Goal: Complete application form: Complete application form

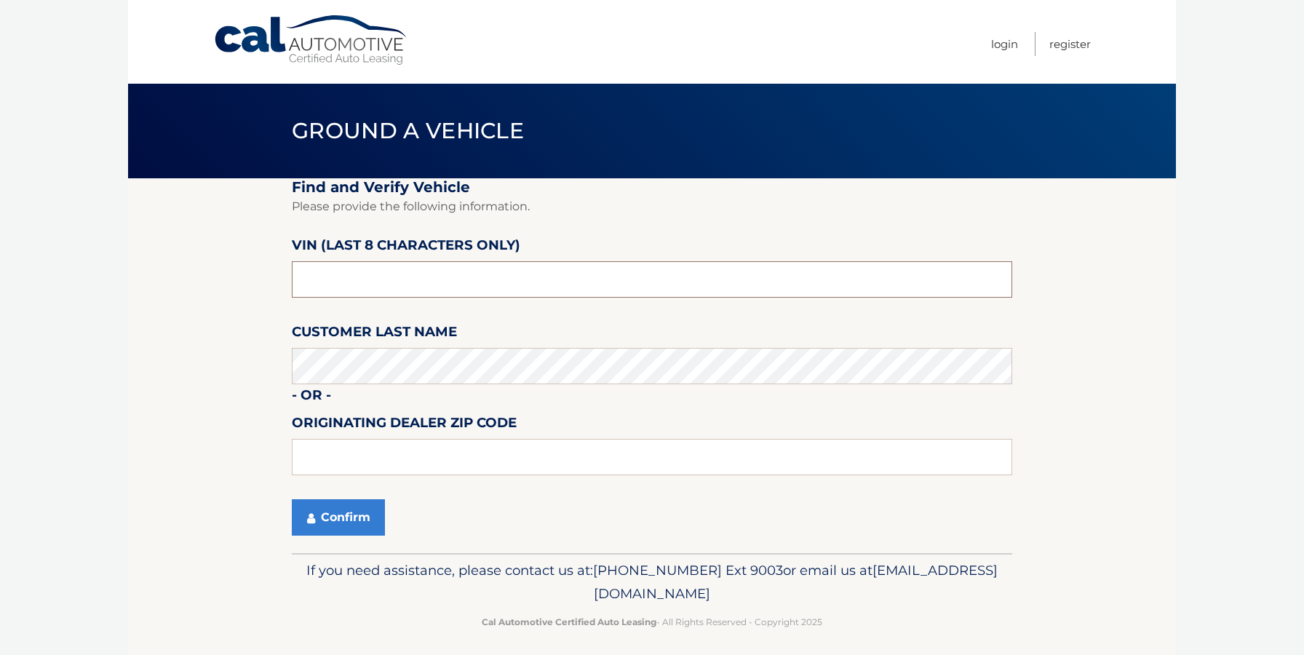
click at [368, 284] on input "text" at bounding box center [652, 279] width 720 height 36
type input "ND513700"
type input "19342"
click at [315, 520] on button "Confirm" at bounding box center [338, 517] width 93 height 36
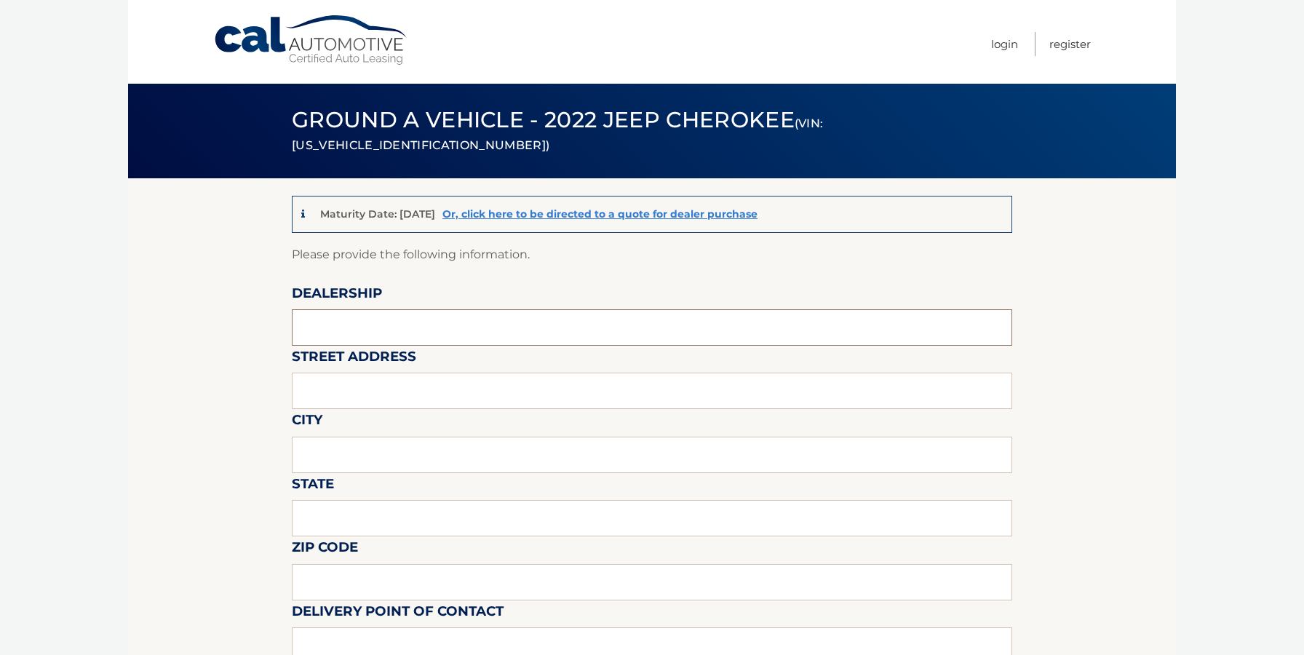
click at [400, 312] on input "text" at bounding box center [652, 327] width 720 height 36
type input "David Dodge Chrysler Jeep Ram"
type input "1801 Wilmington Pike Glen Mills, PA 19342"
type input "GLEN MILLS"
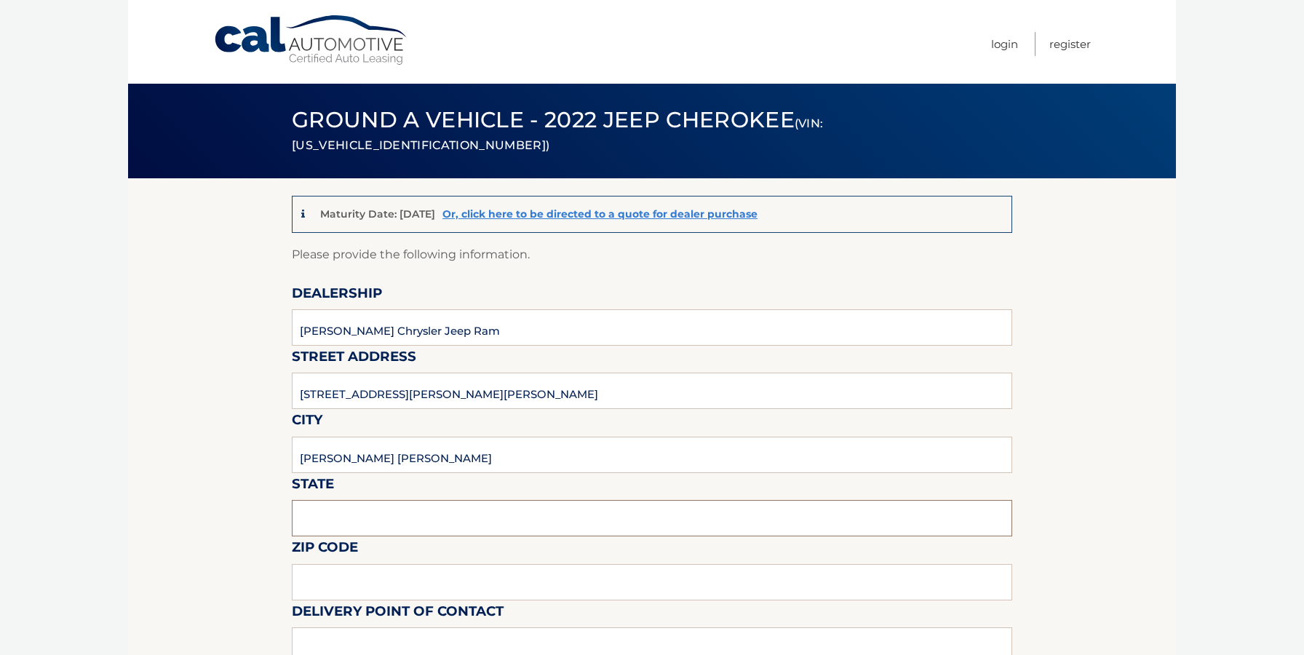
type input "PA"
type input "19342"
type input "DOUG WIEBE"
type input "6103585300"
type input "DWIEBE@DRIVEDAVID.COM"
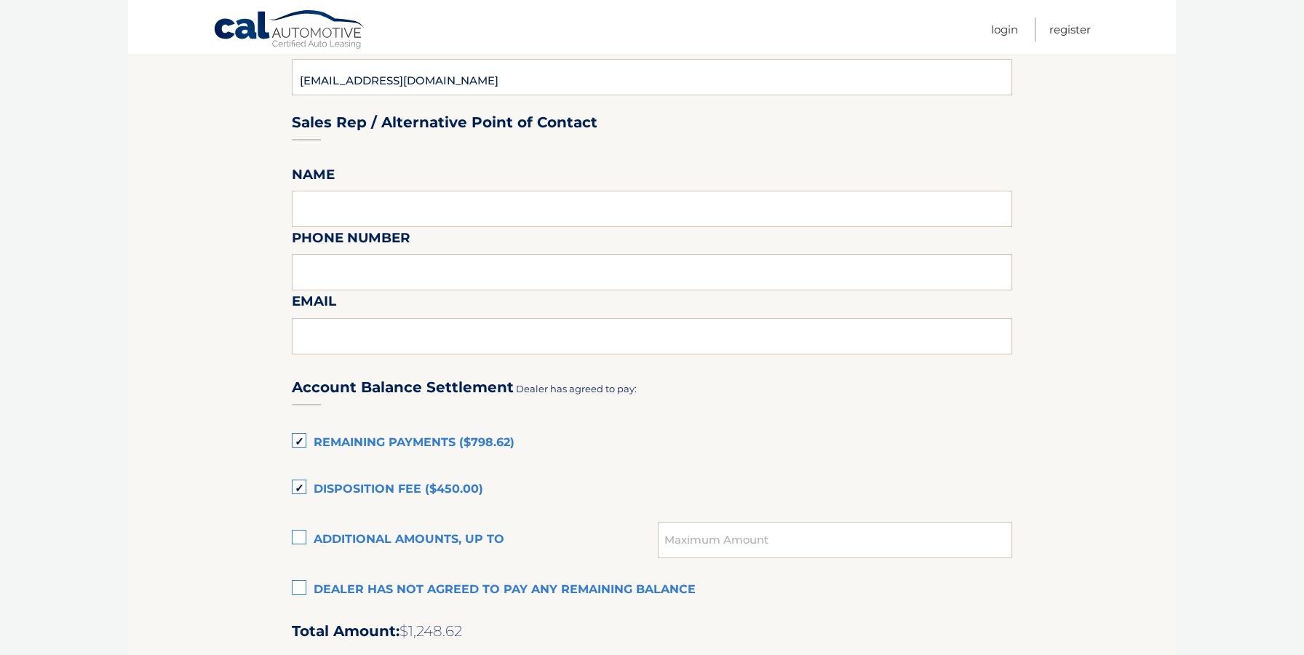
scroll to position [733, 0]
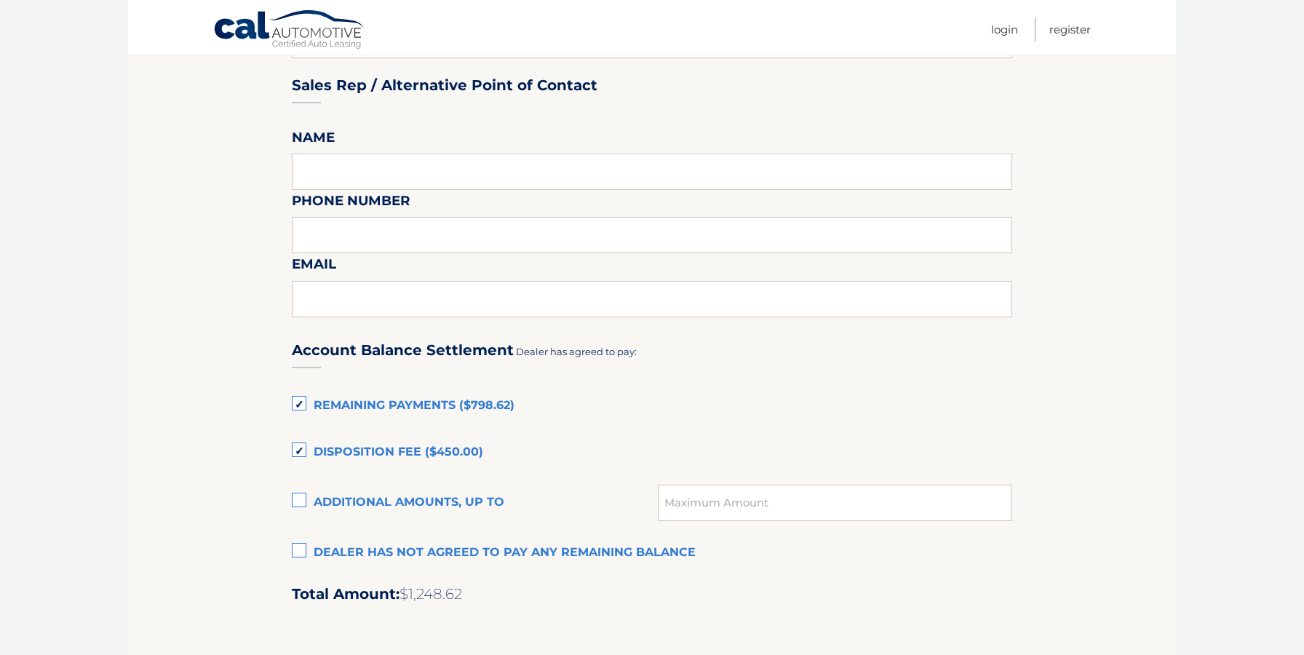
click at [301, 554] on label "Dealer has not agreed to pay any remaining balance" at bounding box center [652, 552] width 720 height 29
click at [0, 0] on input "Dealer has not agreed to pay any remaining balance" at bounding box center [0, 0] width 0 height 0
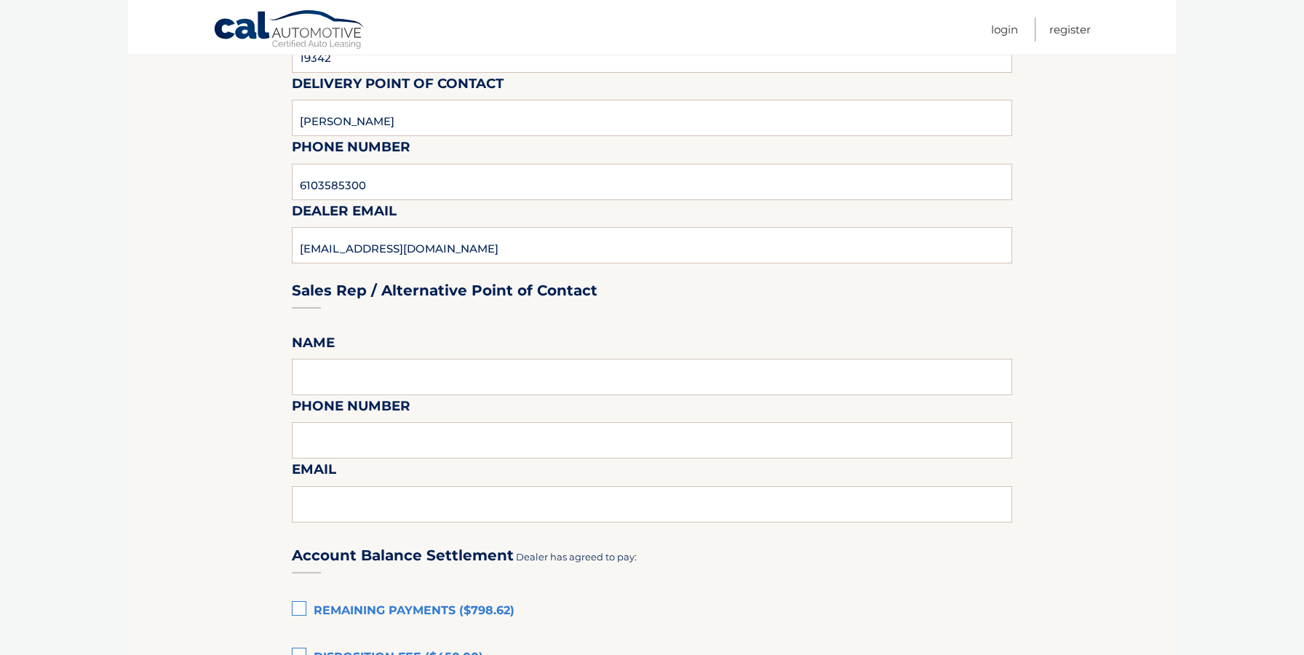
scroll to position [529, 0]
click at [378, 376] on input "text" at bounding box center [652, 375] width 720 height 36
type input "DOUG WIEBE"
type input "6103585300"
type input "DWIEBE@DRIVEDAVID.COM"
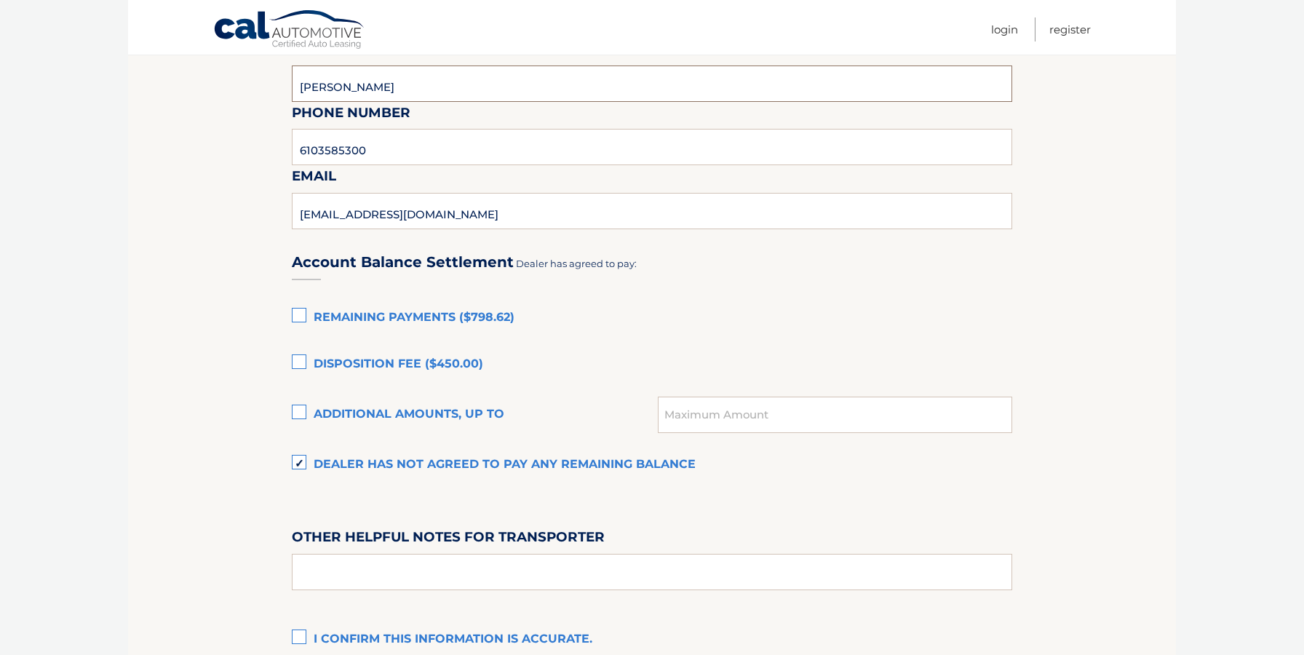
scroll to position [940, 0]
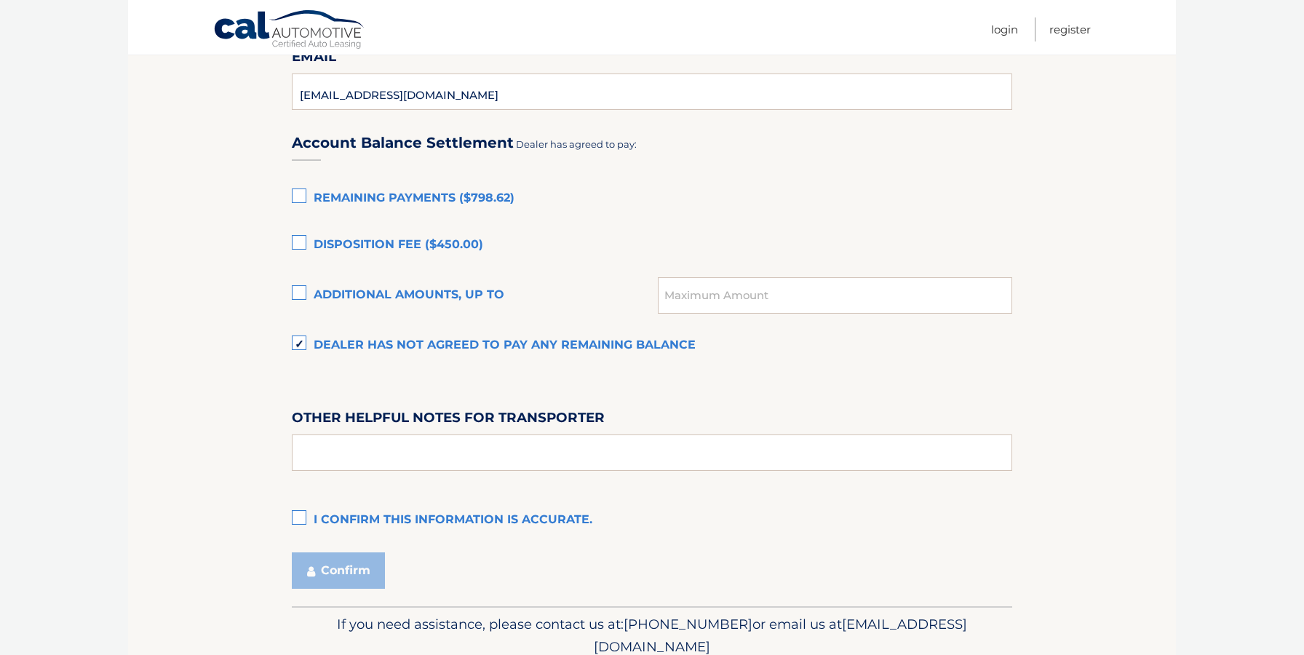
click at [308, 517] on label "I confirm this information is accurate." at bounding box center [652, 520] width 720 height 29
click at [0, 0] on input "I confirm this information is accurate." at bounding box center [0, 0] width 0 height 0
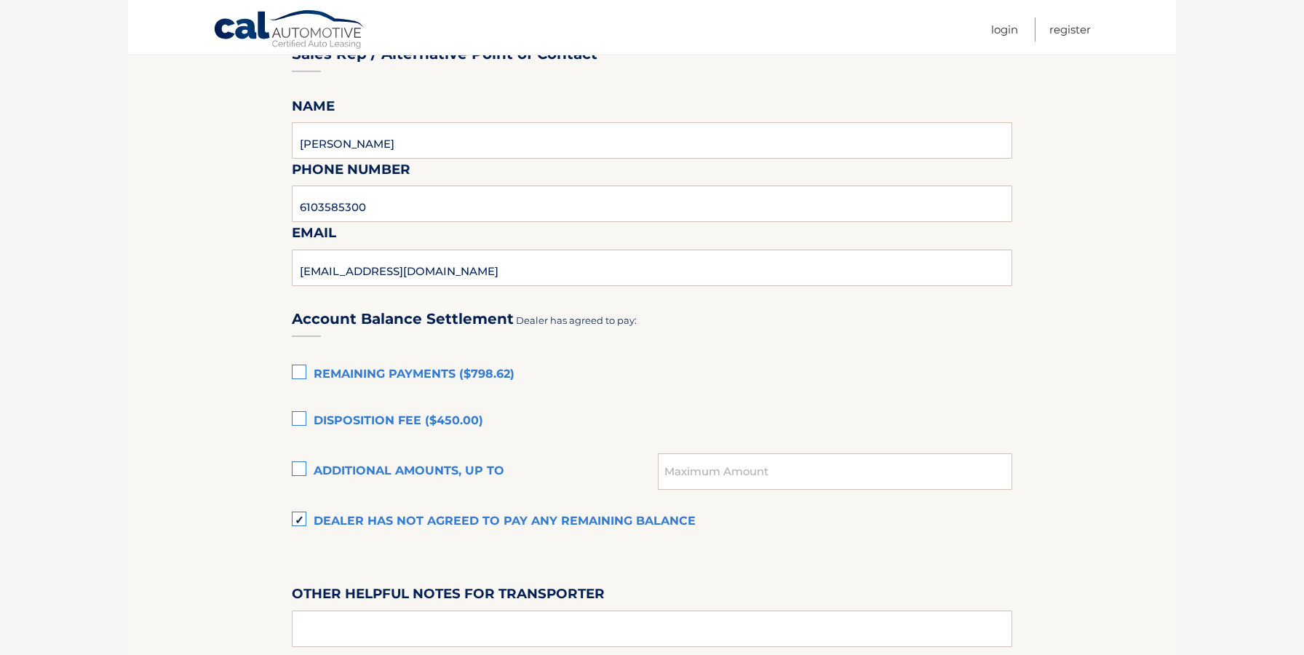
scroll to position [1002, 0]
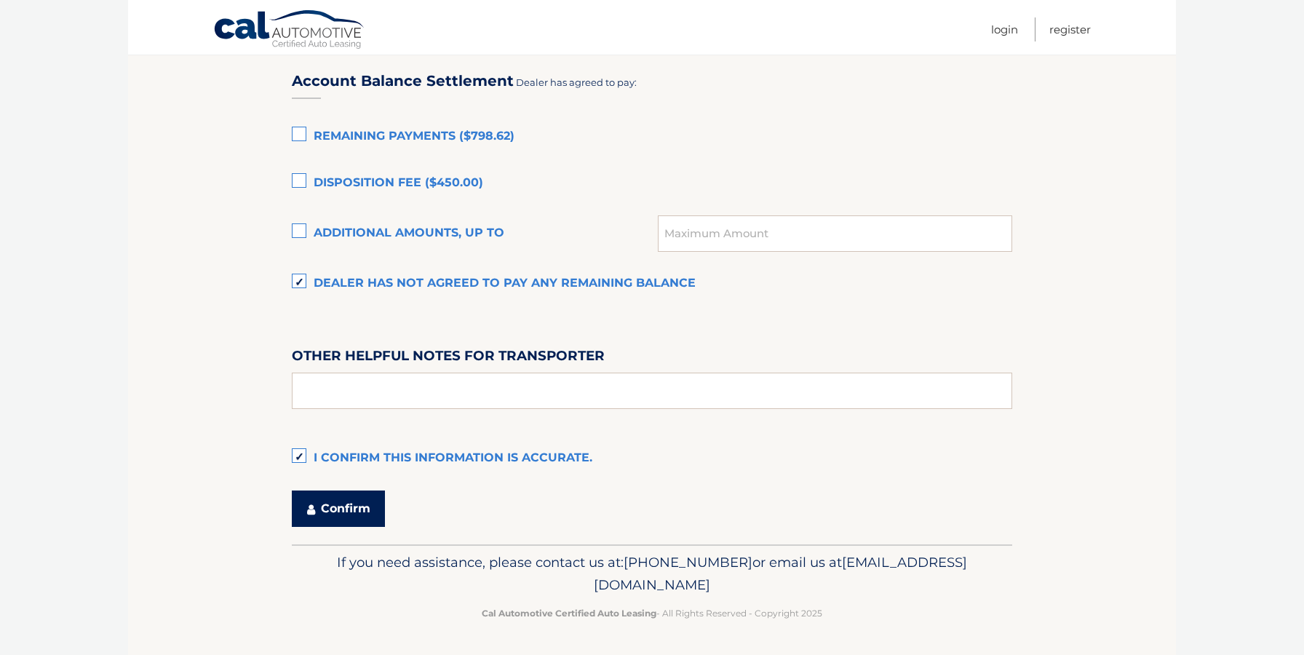
click at [335, 503] on button "Confirm" at bounding box center [338, 508] width 93 height 36
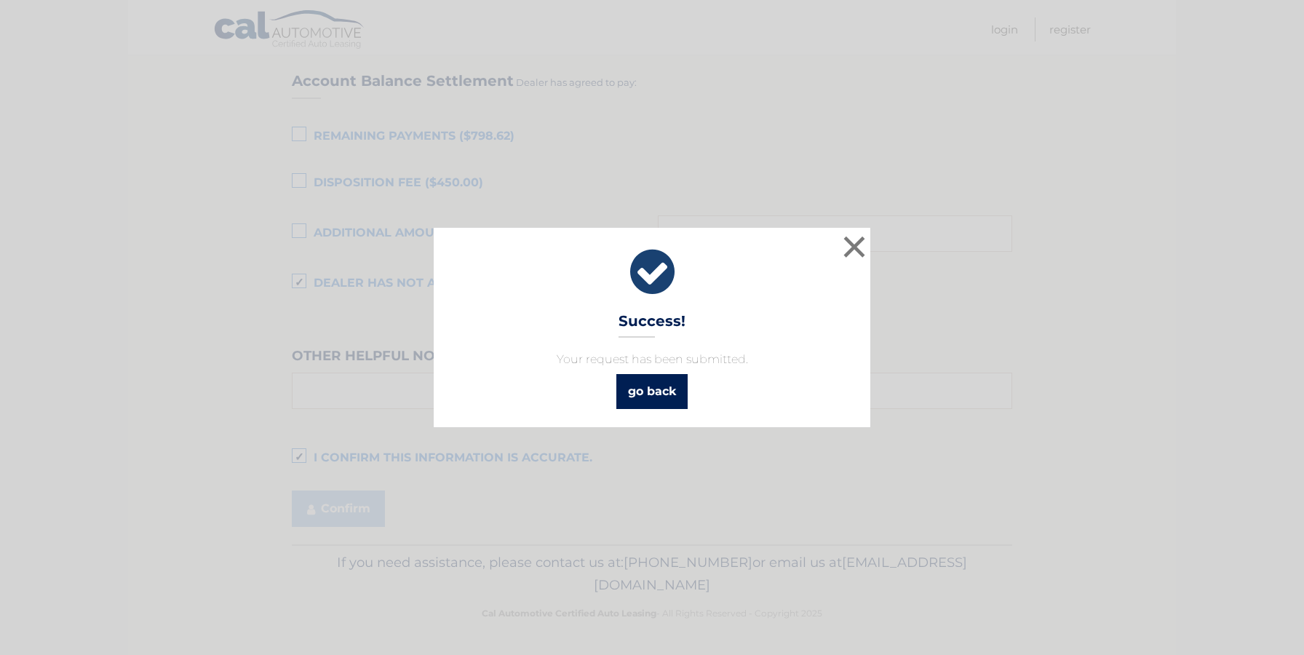
click at [643, 394] on link "go back" at bounding box center [651, 391] width 71 height 35
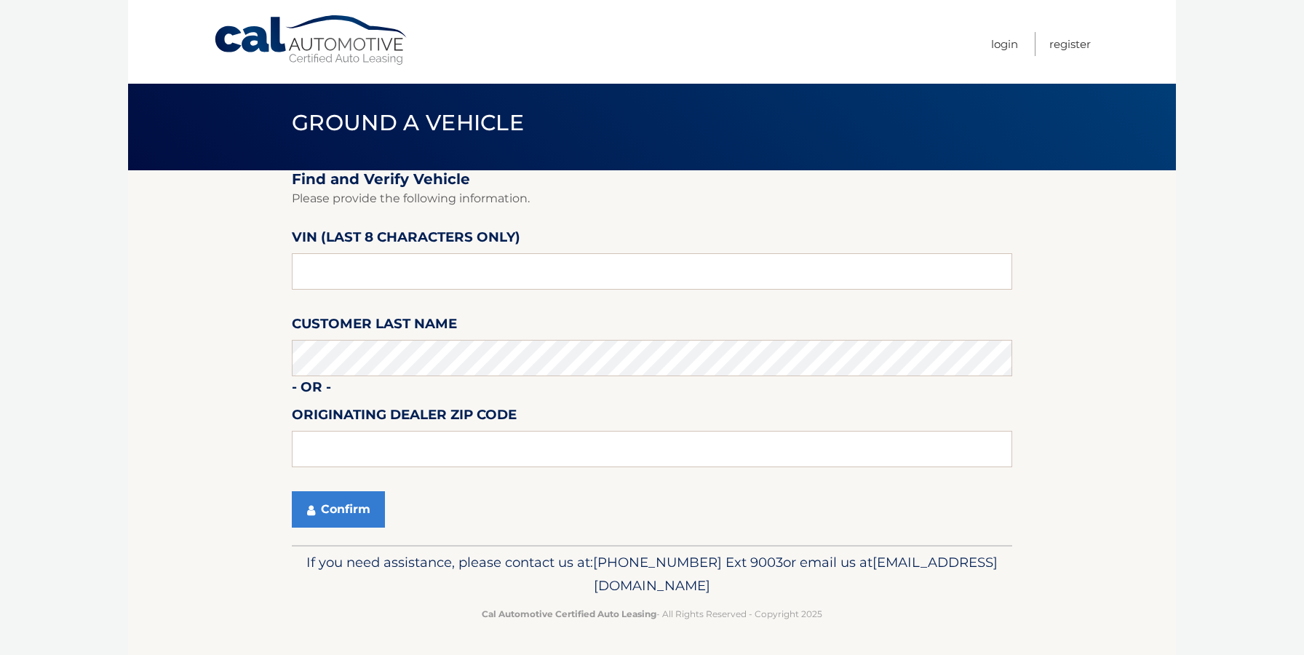
scroll to position [7, 0]
